Goal: Task Accomplishment & Management: Manage account settings

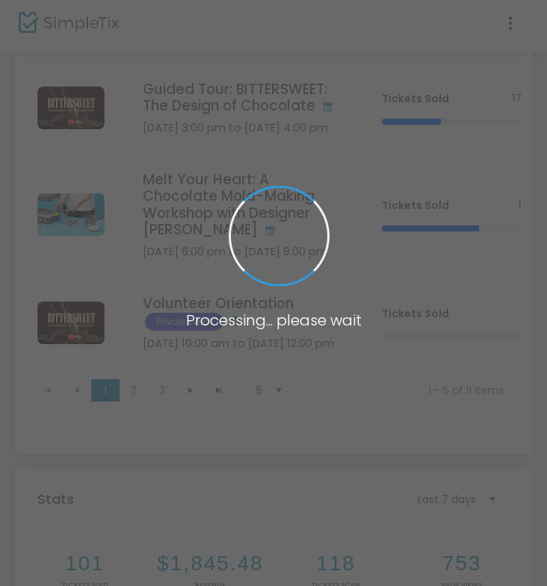
scroll to position [396, 0]
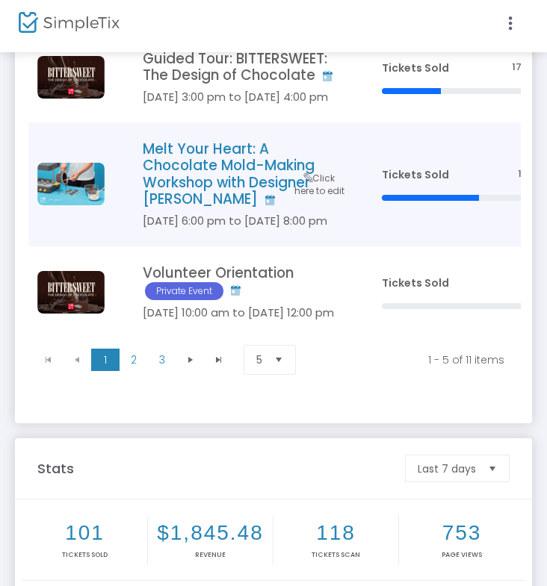
click at [211, 180] on h4 "Melt Your Heart: A Chocolate Mold-Making Workshop with Designer [PERSON_NAME]" at bounding box center [240, 174] width 194 height 67
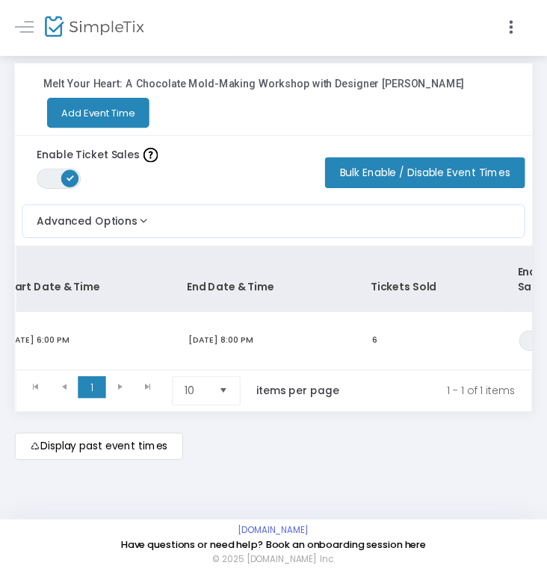
scroll to position [0, 74]
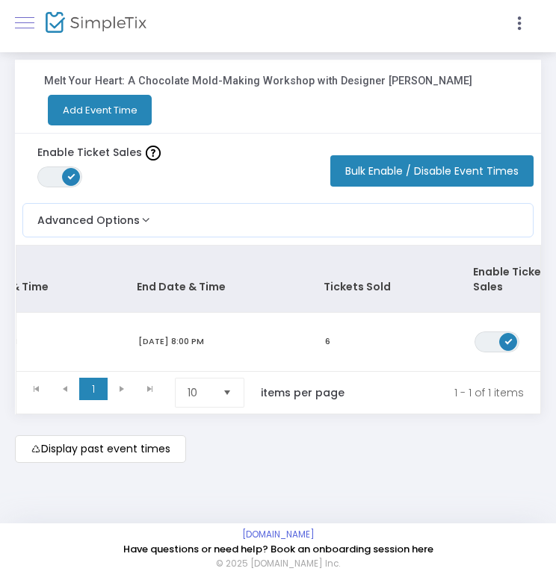
click at [28, 23] on span at bounding box center [24, 22] width 19 height 1
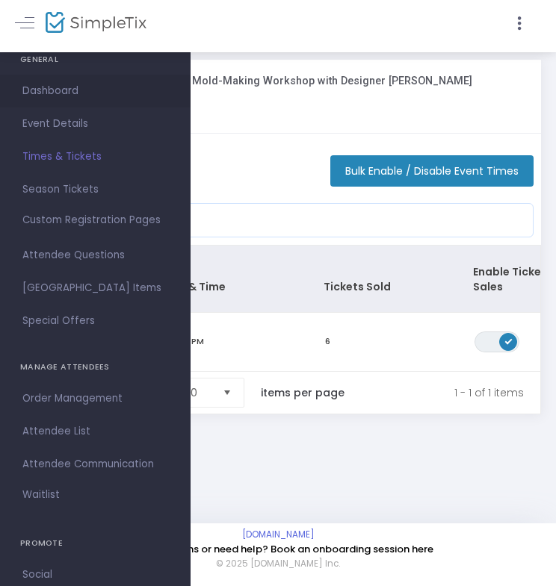
click at [64, 86] on span "Dashboard" at bounding box center [95, 90] width 146 height 19
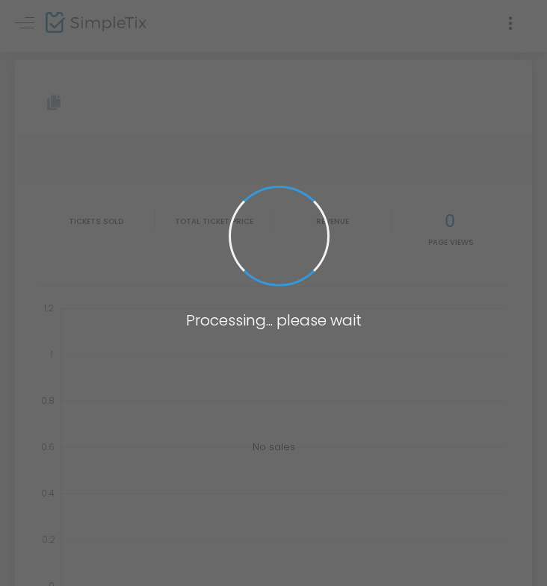
type input "[URL][DOMAIN_NAME]"
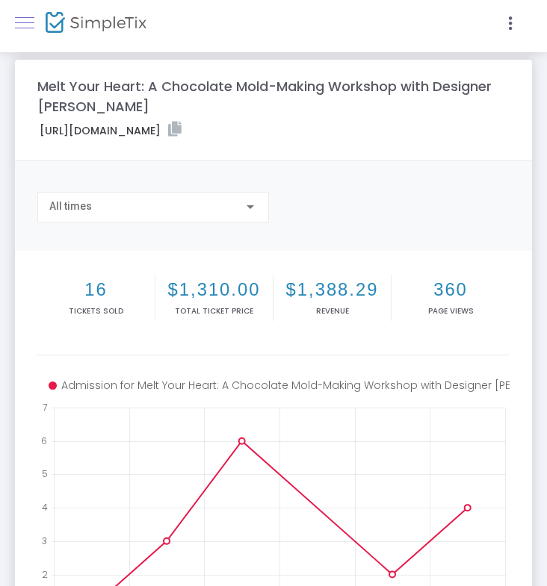
click at [26, 15] on link at bounding box center [24, 22] width 19 height 19
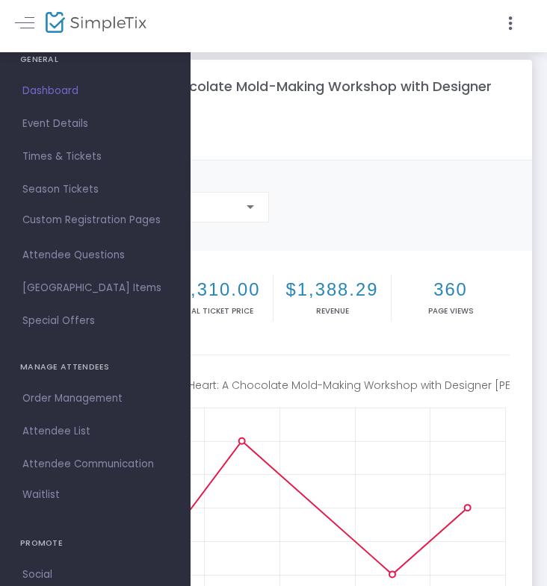
click at [57, 19] on img at bounding box center [96, 23] width 101 height 22
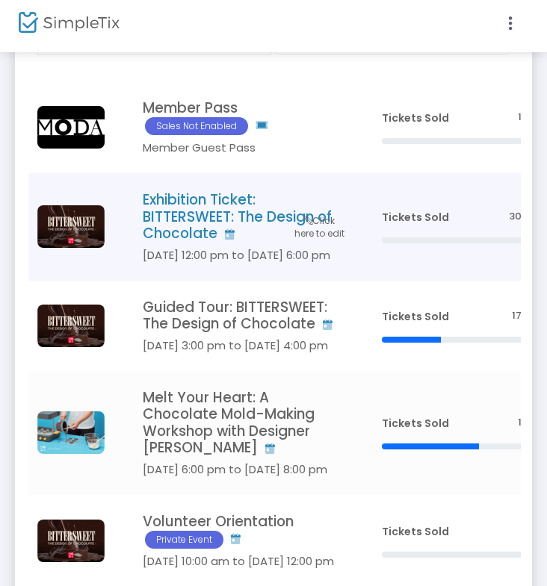
scroll to position [238, 0]
